Goal: Task Accomplishment & Management: Manage account settings

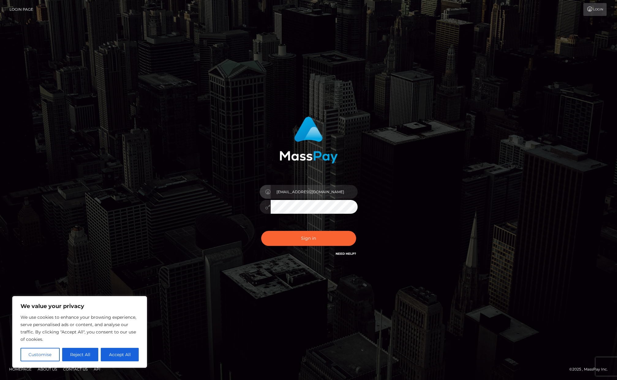
type input "[EMAIL_ADDRESS][DOMAIN_NAME]"
click at [297, 243] on button "Sign in" at bounding box center [308, 238] width 95 height 15
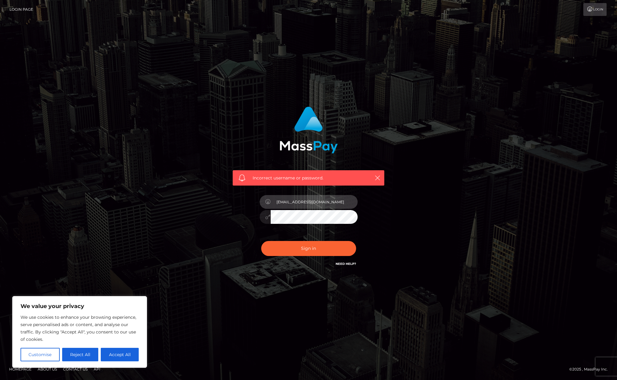
type input "[EMAIL_ADDRESS][DOMAIN_NAME]"
click at [308, 248] on button "Sign in" at bounding box center [308, 248] width 95 height 15
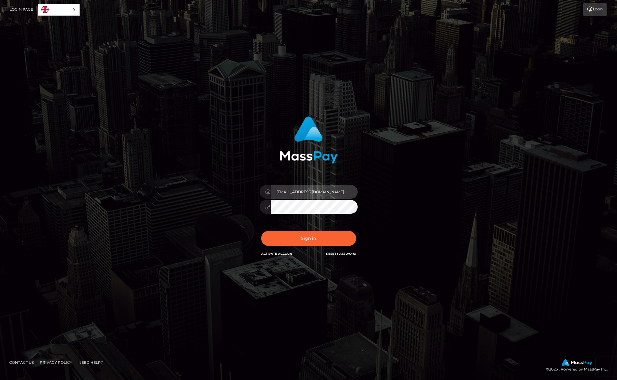
type input "[EMAIL_ADDRESS][DOMAIN_NAME]"
click at [300, 236] on button "Sign in" at bounding box center [308, 238] width 95 height 15
